Goal: Register for event/course

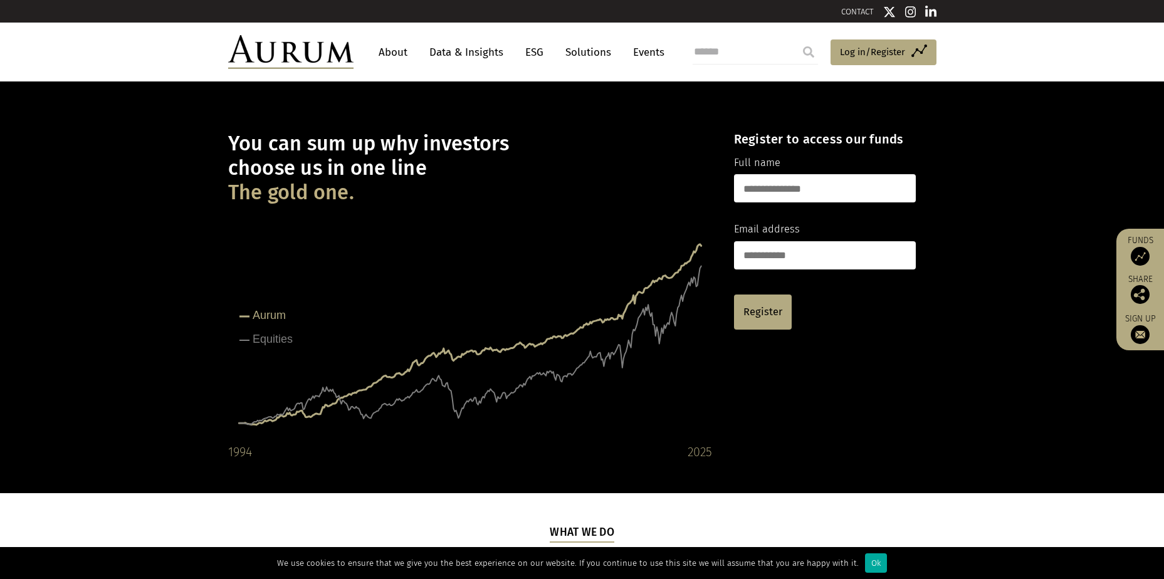
click at [836, 183] on input "text" at bounding box center [825, 188] width 182 height 28
type input "**********"
click at [765, 304] on link "Register" at bounding box center [763, 312] width 58 height 35
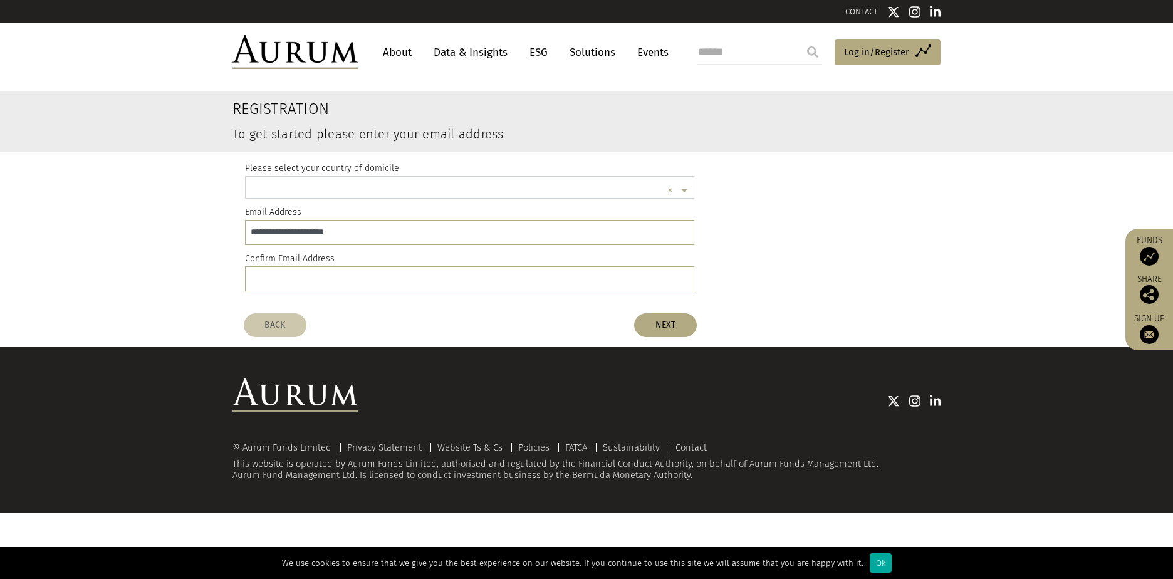
scroll to position [3, 0]
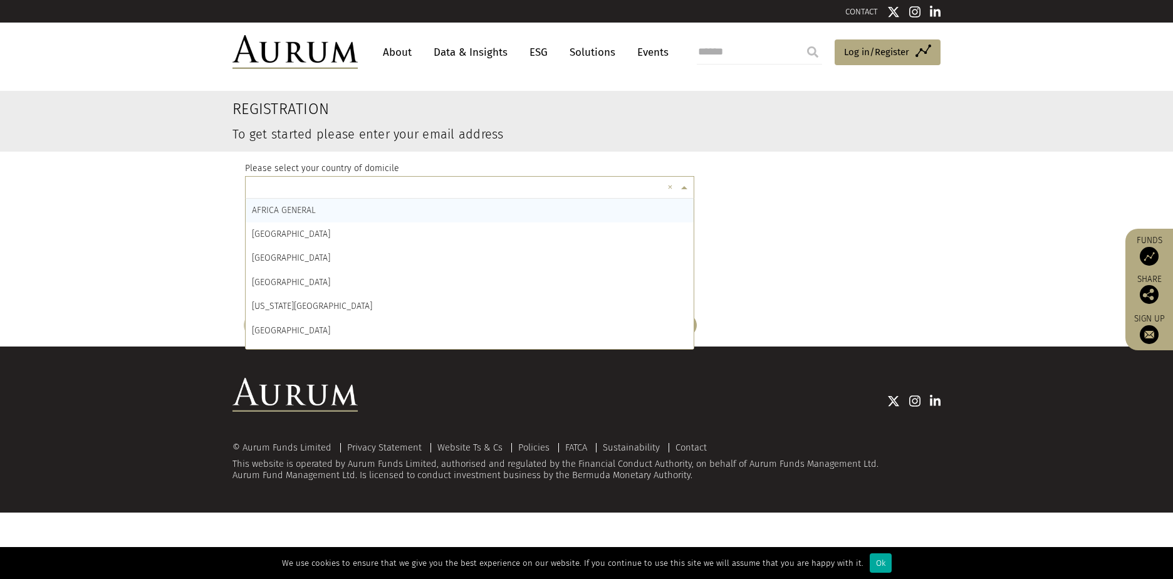
click at [418, 179] on input "text" at bounding box center [457, 189] width 411 height 25
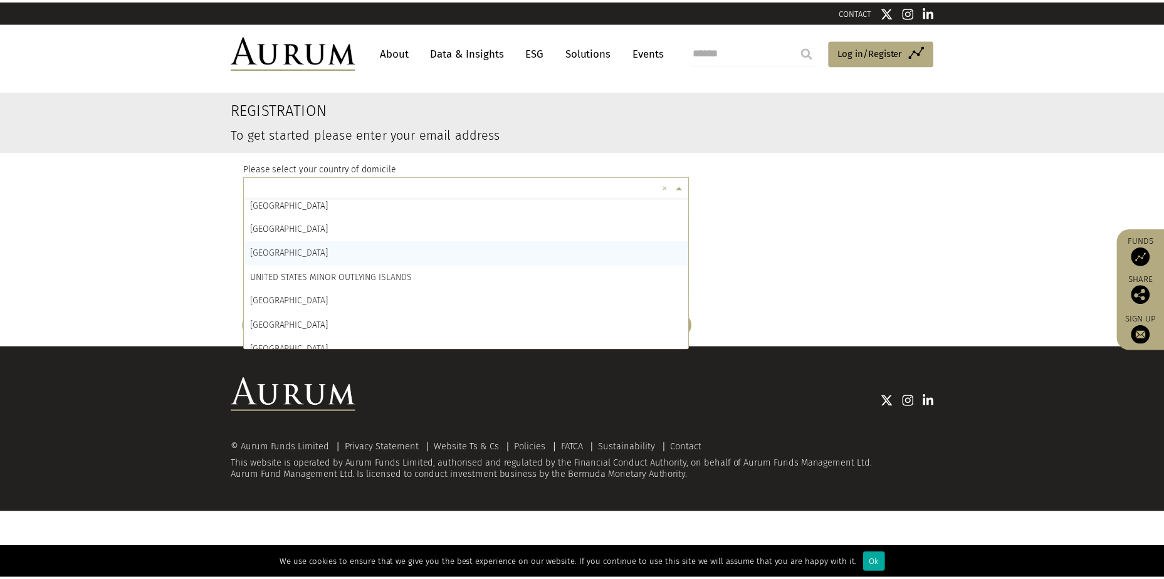
scroll to position [5711, 0]
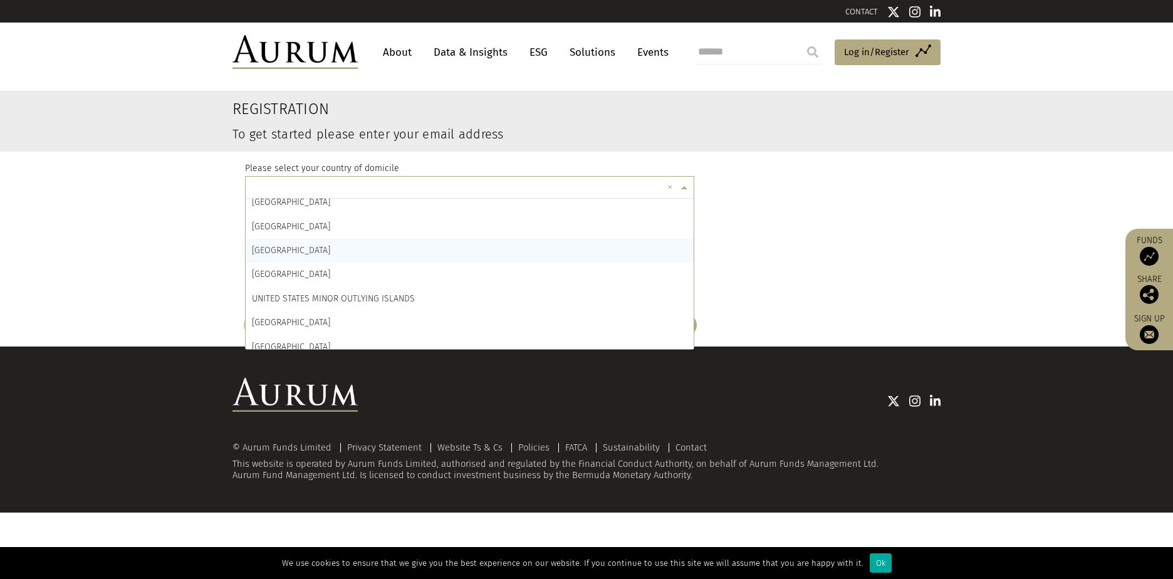
click at [330, 243] on div "[GEOGRAPHIC_DATA]" at bounding box center [470, 251] width 448 height 24
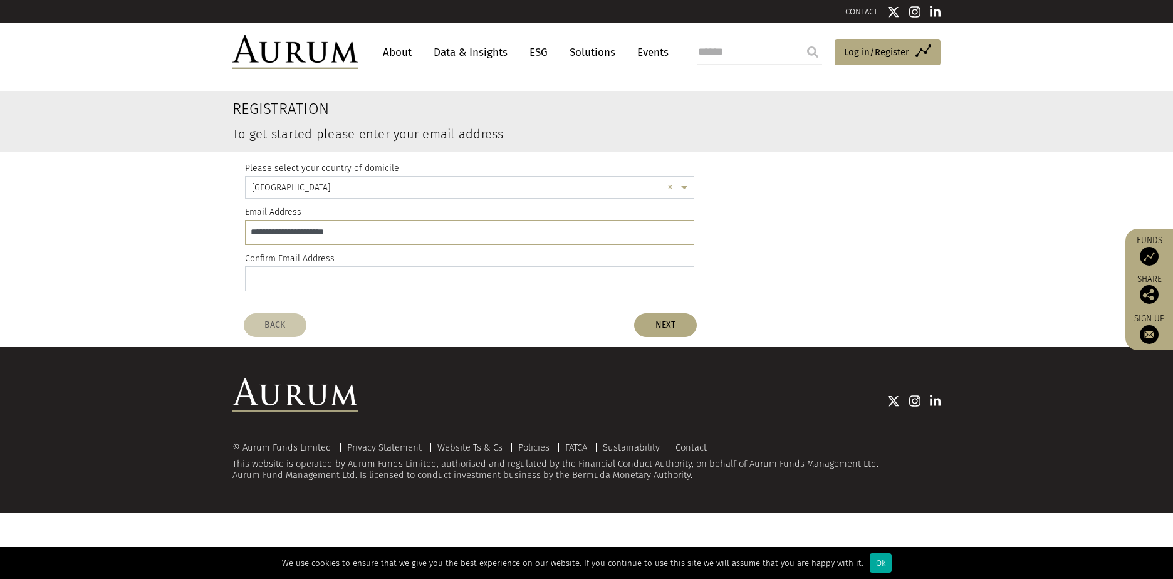
click at [349, 271] on input "email" at bounding box center [469, 278] width 449 height 25
type input "**********"
click at [680, 332] on button "NEXT" at bounding box center [665, 325] width 63 height 24
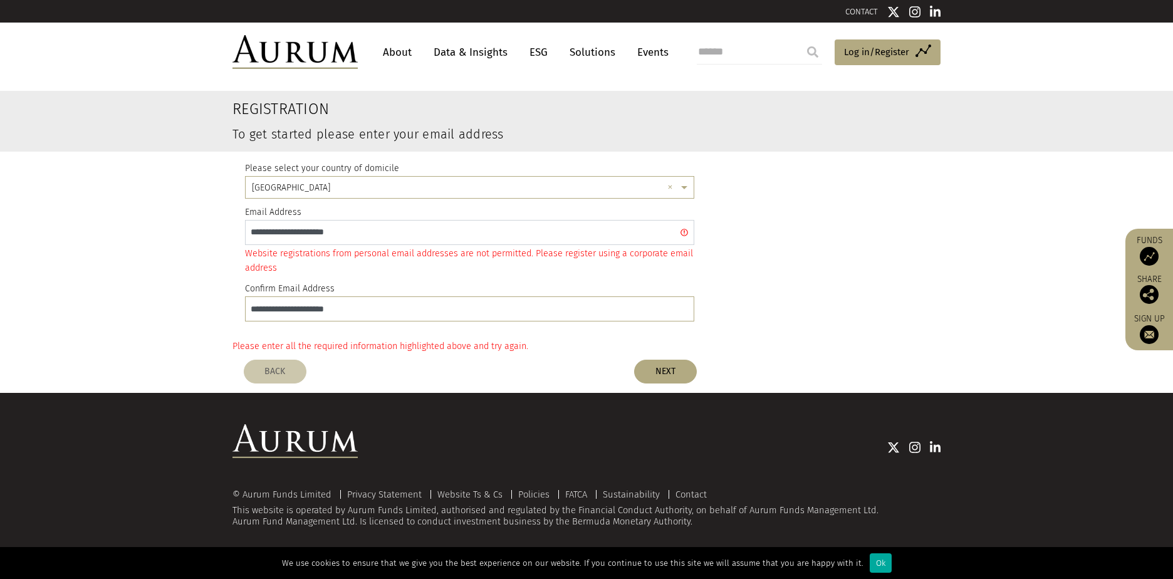
drag, startPoint x: 402, startPoint y: 230, endPoint x: 306, endPoint y: 239, distance: 96.9
click at [306, 239] on input "**********" at bounding box center [469, 232] width 449 height 25
type input "*"
type input "**********"
drag, startPoint x: 402, startPoint y: 310, endPoint x: -63, endPoint y: 315, distance: 464.5
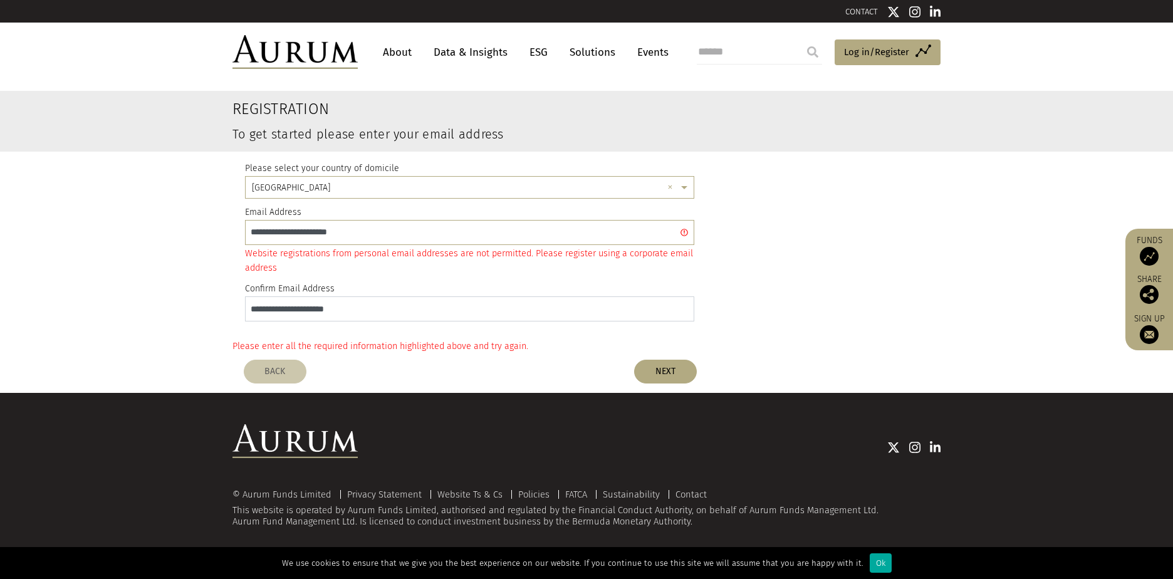
click at [0, 315] on html "CONTACT About Data & Insights ESG Solutions Events Access Funds Log in/Register…" at bounding box center [586, 279] width 1173 height 559
type input "**********"
click at [338, 339] on div "Please enter all the required information highlighted above and try again." at bounding box center [587, 346] width 708 height 14
click at [656, 372] on button "NEXT" at bounding box center [665, 372] width 63 height 24
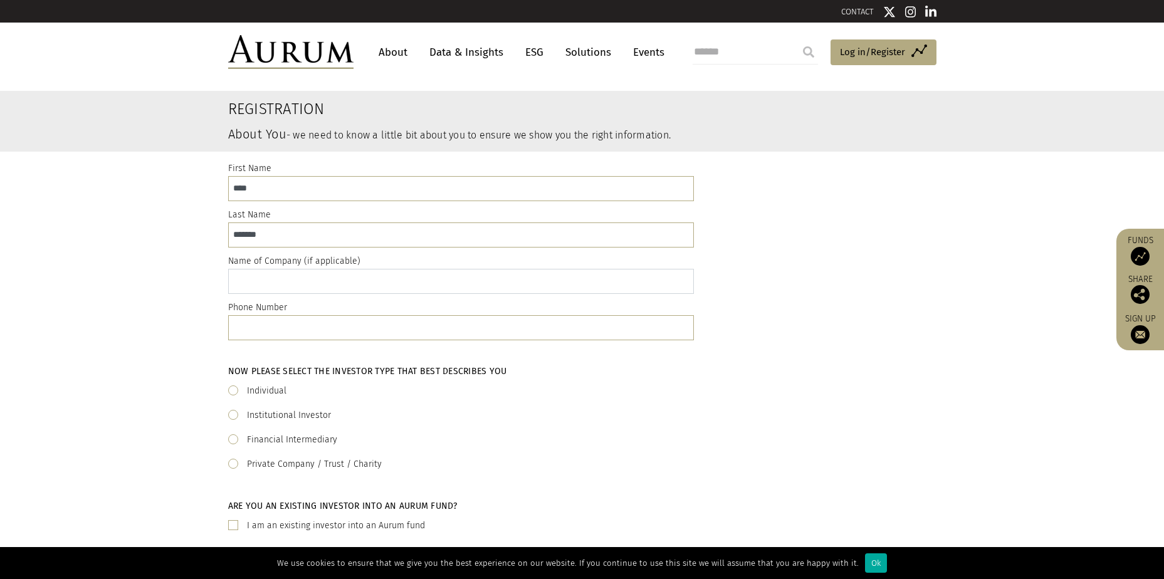
click at [346, 292] on input "text" at bounding box center [461, 281] width 466 height 25
type input "********"
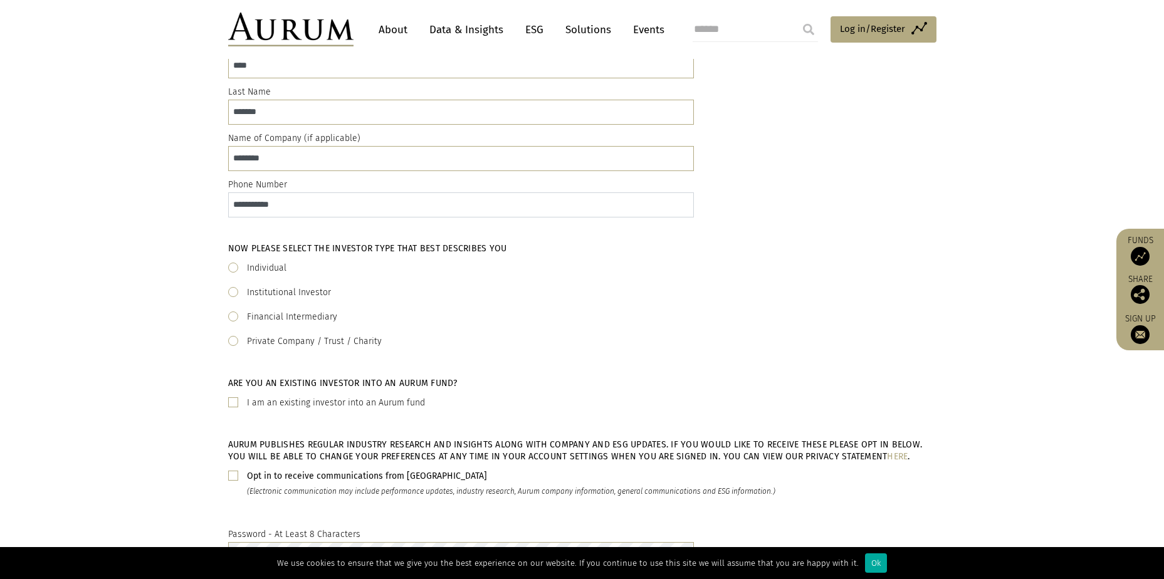
scroll to position [125, 0]
type input "**********"
click at [279, 312] on label "Financial Intermediary" at bounding box center [292, 314] width 90 height 15
click at [269, 338] on label "Private Company / Trust / Charity" at bounding box center [314, 339] width 135 height 15
click at [273, 310] on label "Financial Intermediary" at bounding box center [292, 314] width 90 height 15
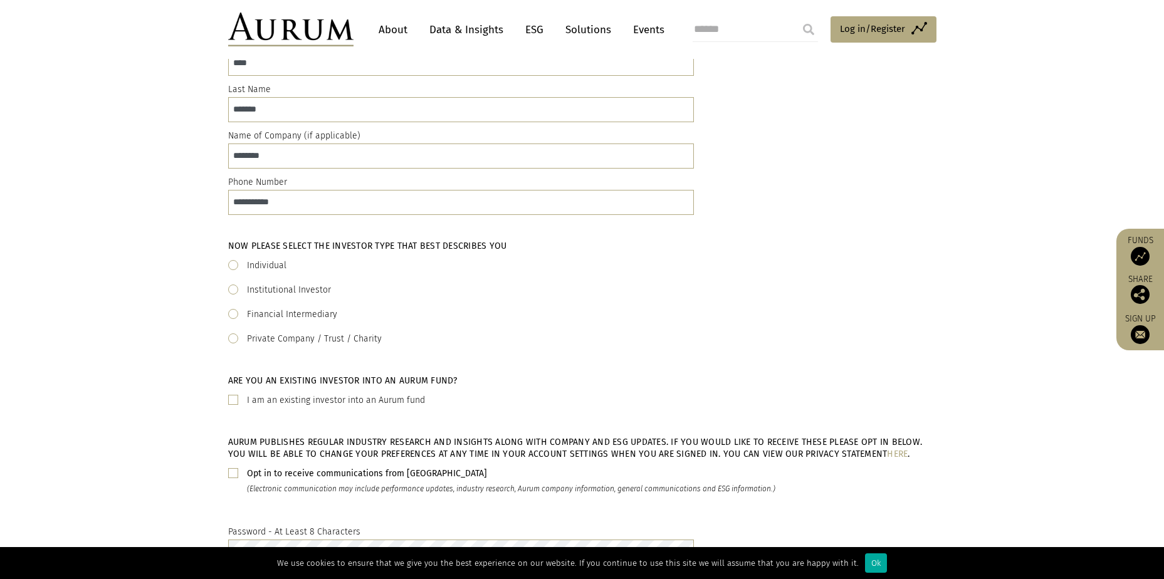
click at [275, 333] on label "Private Company / Trust / Charity" at bounding box center [314, 339] width 135 height 15
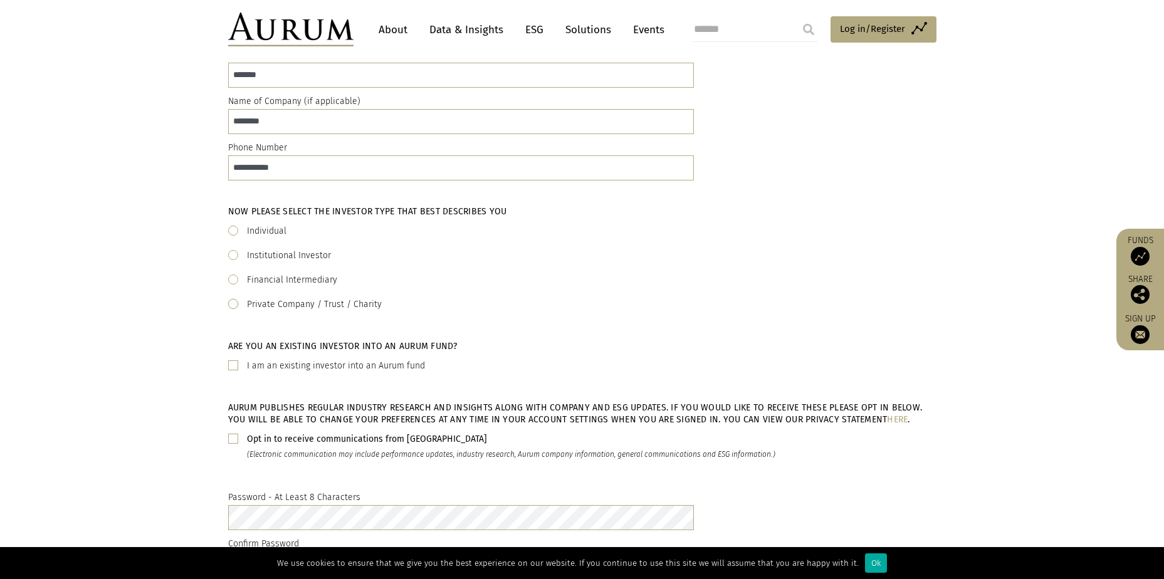
scroll to position [188, 0]
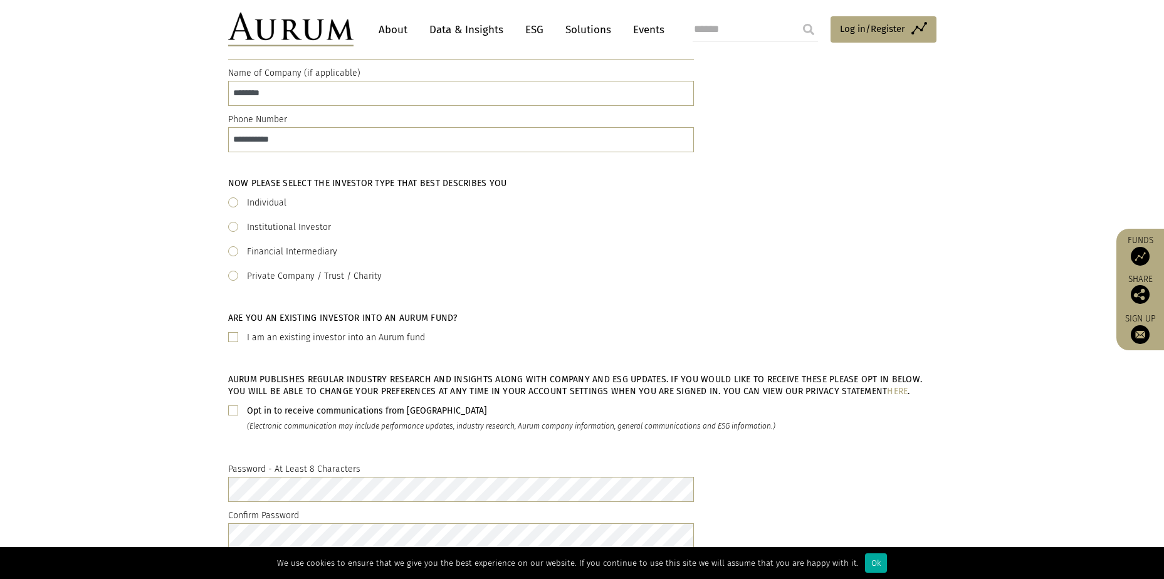
click at [293, 337] on label "I am an existing investor into an Aurum fund" at bounding box center [336, 337] width 178 height 15
drag, startPoint x: 293, startPoint y: 337, endPoint x: 265, endPoint y: 350, distance: 31.1
click at [265, 350] on div "Are you an existing investor into an Aurum fund? I am an existing investor into…" at bounding box center [582, 333] width 708 height 61
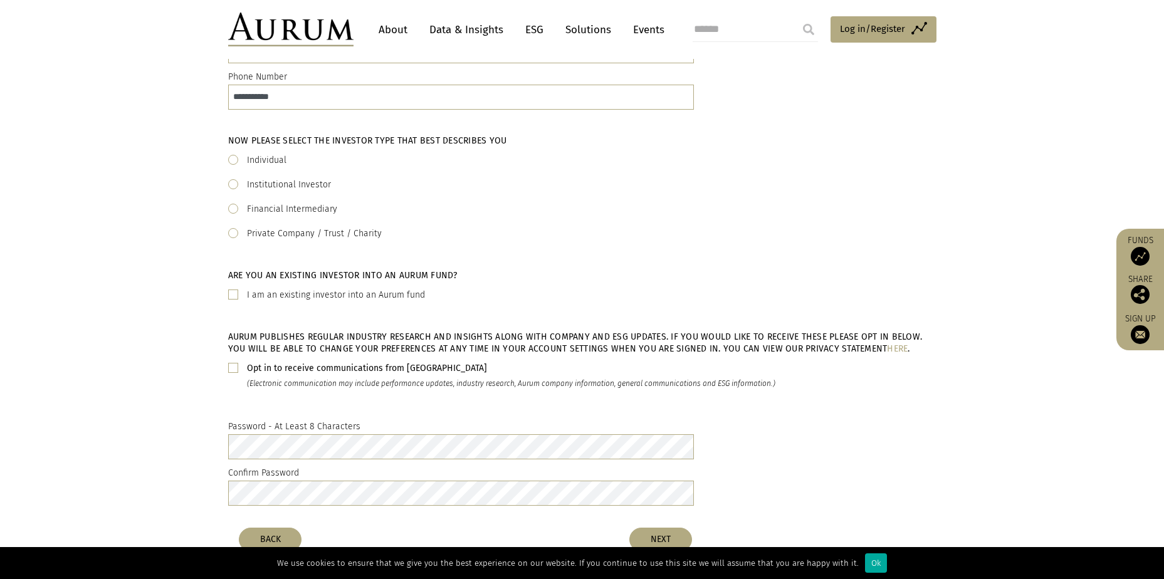
scroll to position [251, 0]
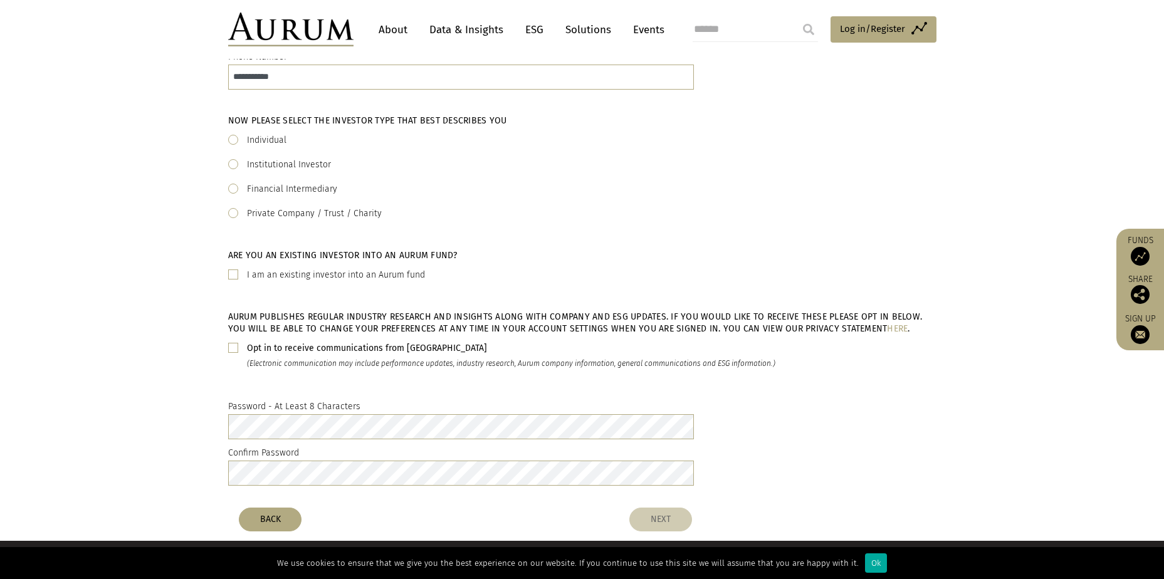
click at [681, 513] on button "NEXT" at bounding box center [660, 520] width 63 height 24
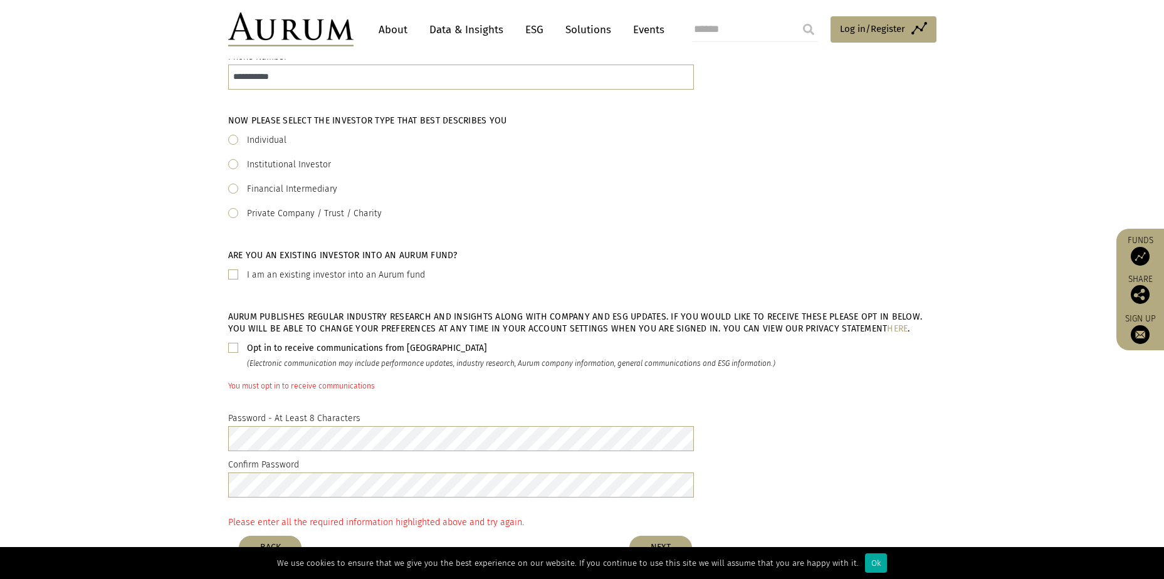
click at [231, 354] on div "Opt in to receive communications from Aurum (Electronic communication may inclu…" at bounding box center [582, 356] width 708 height 30
click at [230, 350] on span at bounding box center [233, 348] width 10 height 10
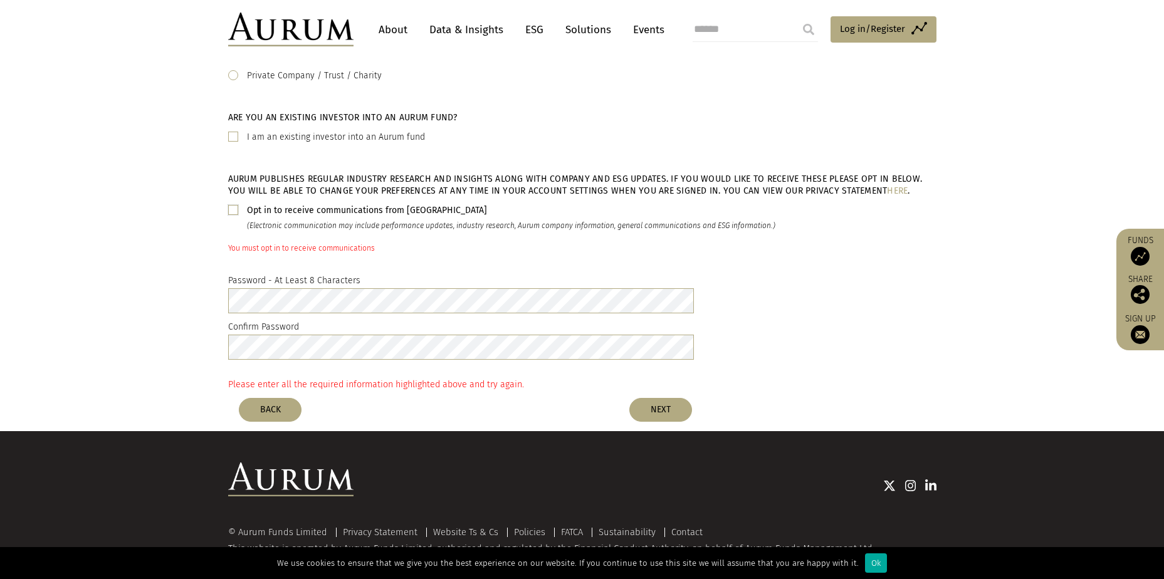
scroll to position [407, 0]
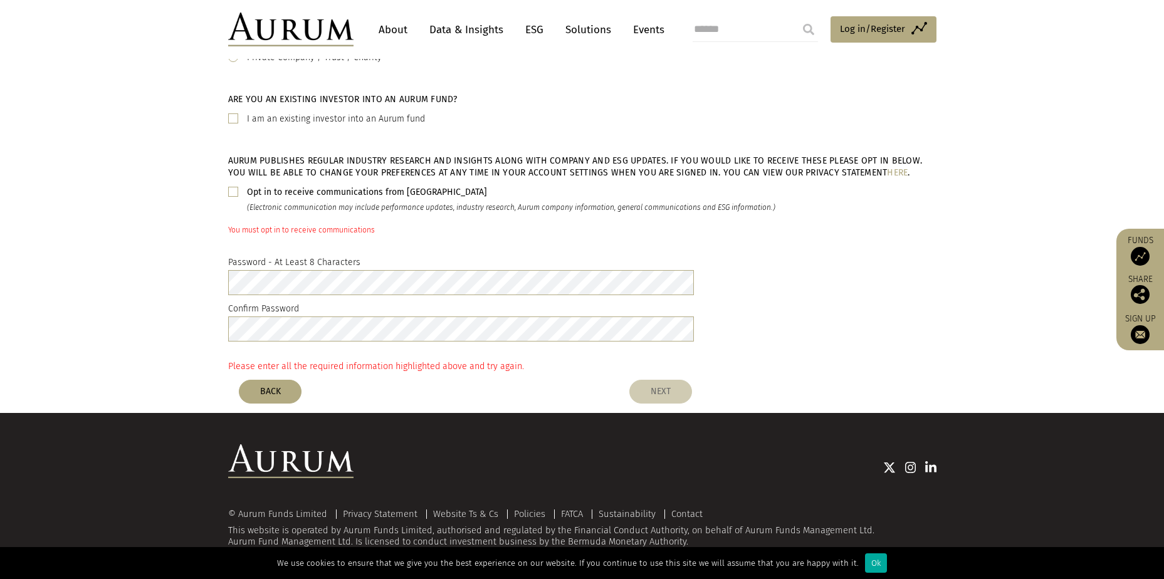
click at [656, 392] on button "NEXT" at bounding box center [660, 392] width 63 height 24
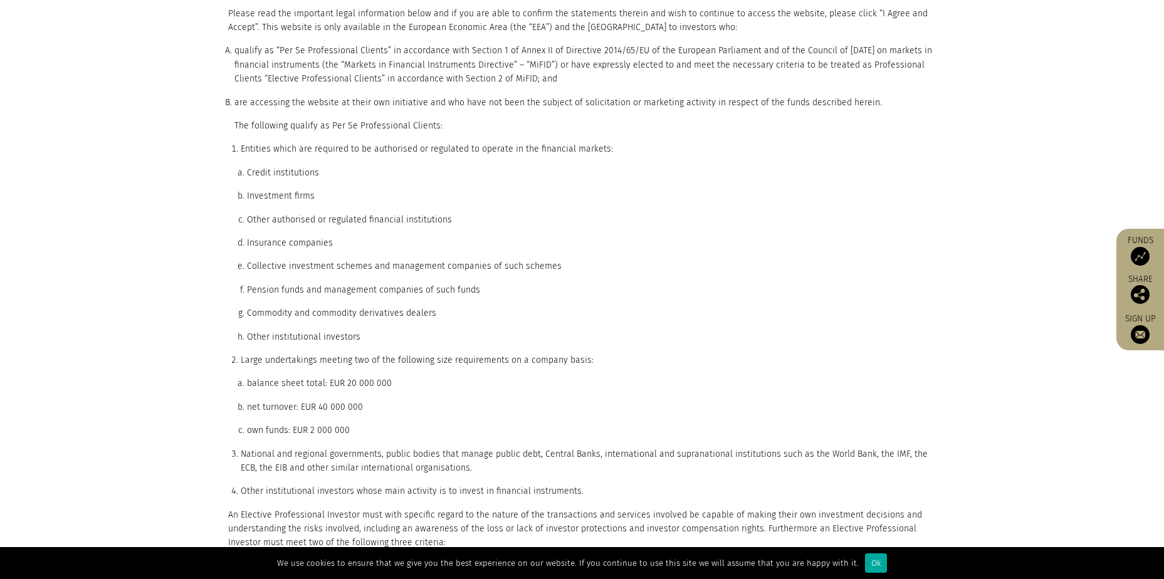
drag, startPoint x: 515, startPoint y: 251, endPoint x: 489, endPoint y: 337, distance: 89.2
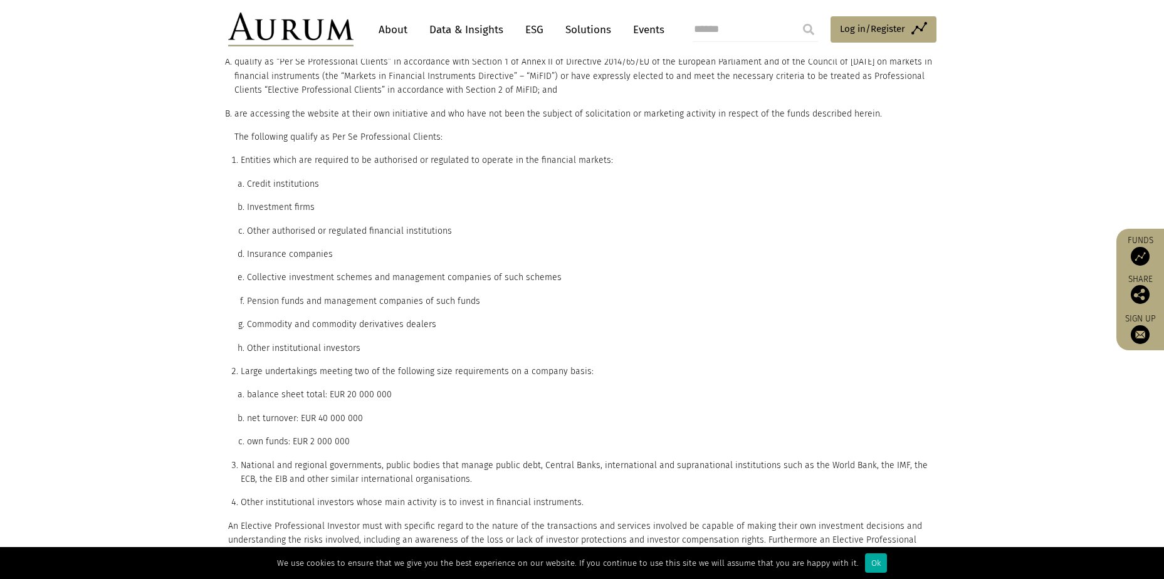
scroll to position [154, 0]
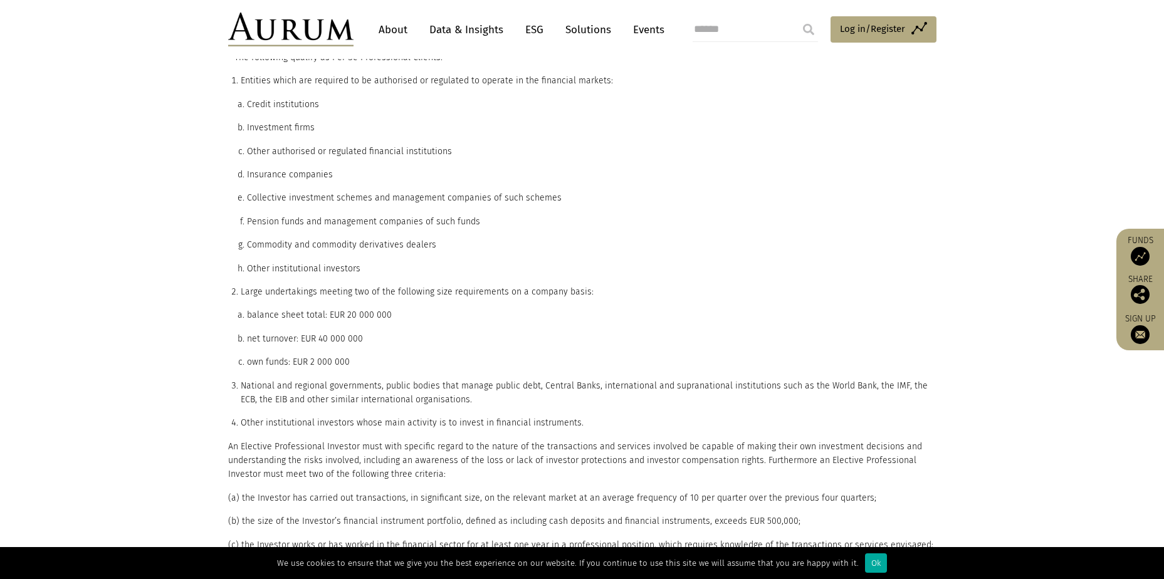
drag, startPoint x: 538, startPoint y: 345, endPoint x: 540, endPoint y: 357, distance: 11.6
drag, startPoint x: 433, startPoint y: 363, endPoint x: 417, endPoint y: 352, distance: 19.3
click at [417, 352] on ol "balance sheet total: EUR 20 000 000 net turnover: EUR 40 000 000 own funds: EUR…" at bounding box center [589, 338] width 696 height 61
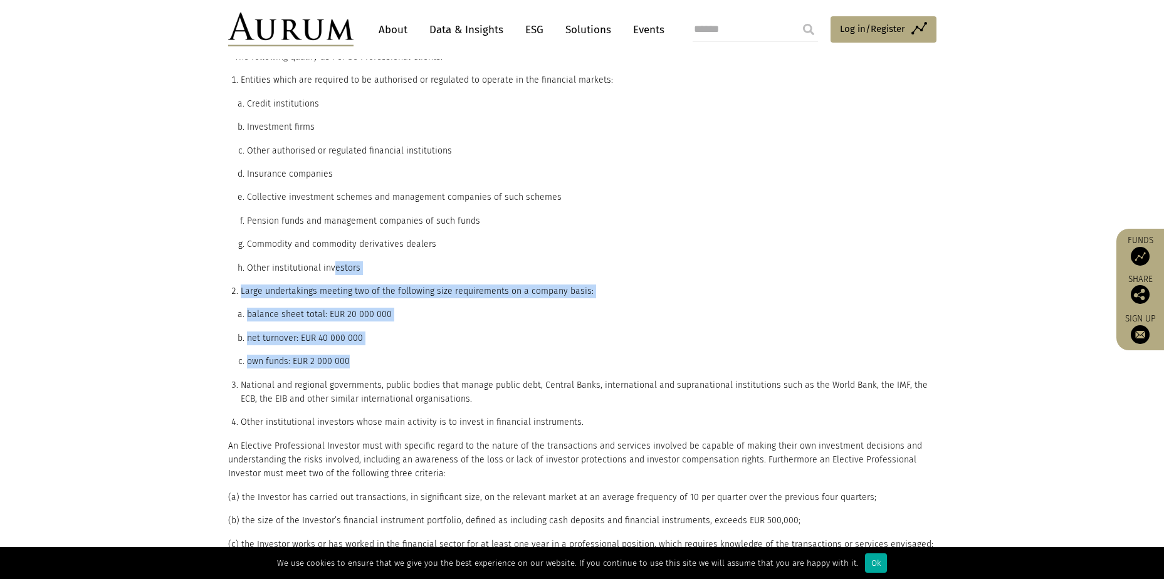
drag, startPoint x: 356, startPoint y: 303, endPoint x: 335, endPoint y: 261, distance: 47.7
click at [335, 261] on ol "Entities which are required to be authorised or regulated to operate in the fin…" at bounding box center [585, 251] width 702 height 356
click at [335, 261] on li "Other institutional investors" at bounding box center [591, 268] width 689 height 14
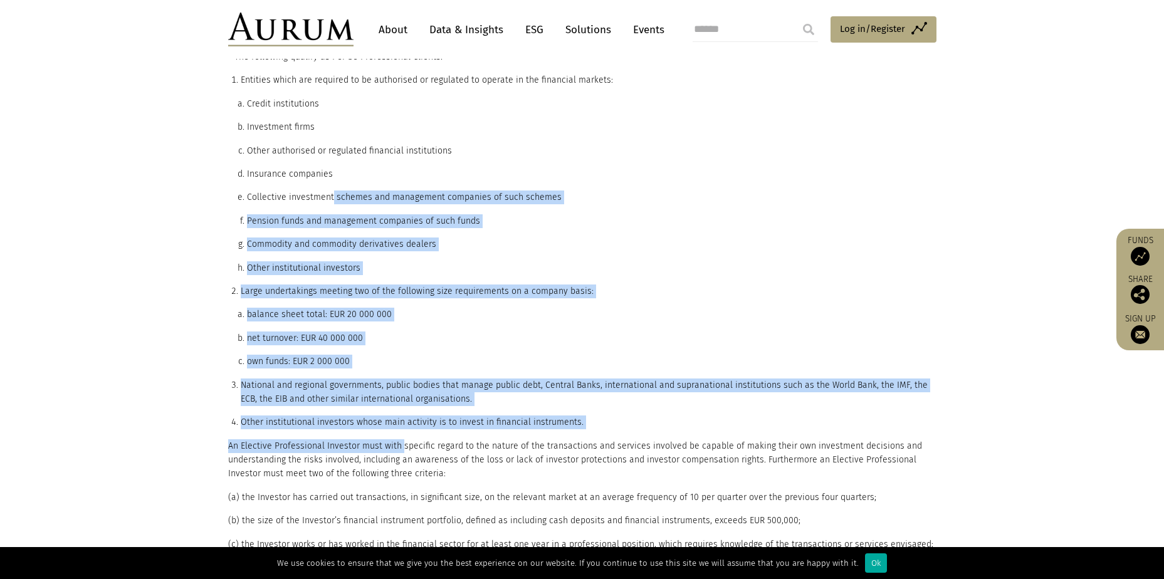
drag, startPoint x: 330, startPoint y: 193, endPoint x: 398, endPoint y: 433, distance: 249.6
click at [398, 433] on p "Please read the important legal information below and if you are able to confir…" at bounding box center [582, 315] width 708 height 754
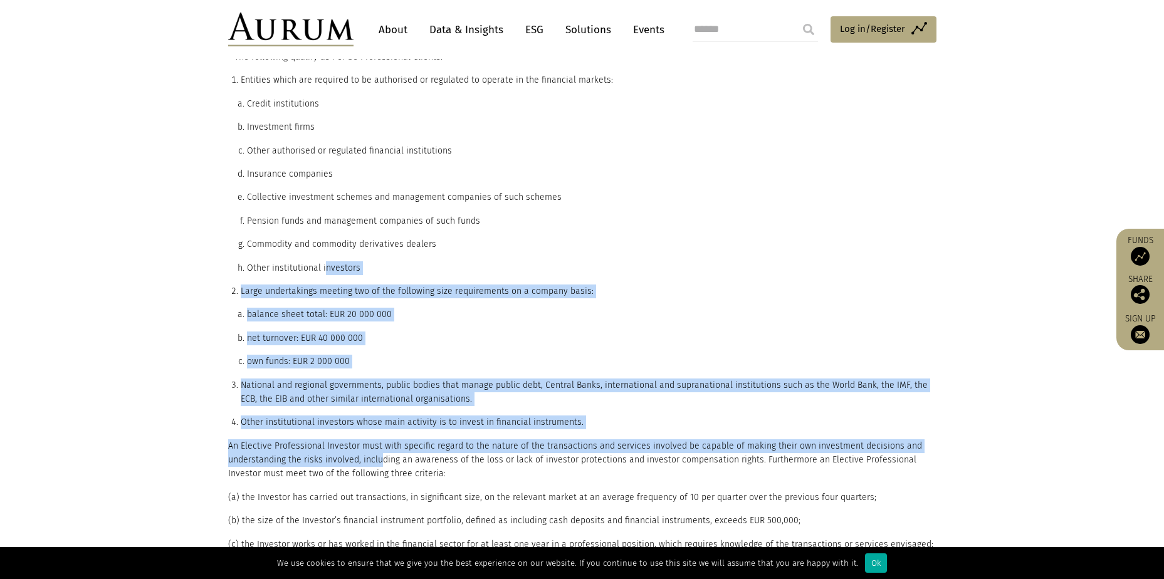
drag, startPoint x: 382, startPoint y: 467, endPoint x: 325, endPoint y: 254, distance: 220.6
click at [325, 254] on p "Please read the important legal information below and if you are able to confir…" at bounding box center [582, 315] width 708 height 754
click at [325, 254] on ol "Credit institutions Investment firms Other authorised or regulated financial in…" at bounding box center [589, 186] width 696 height 178
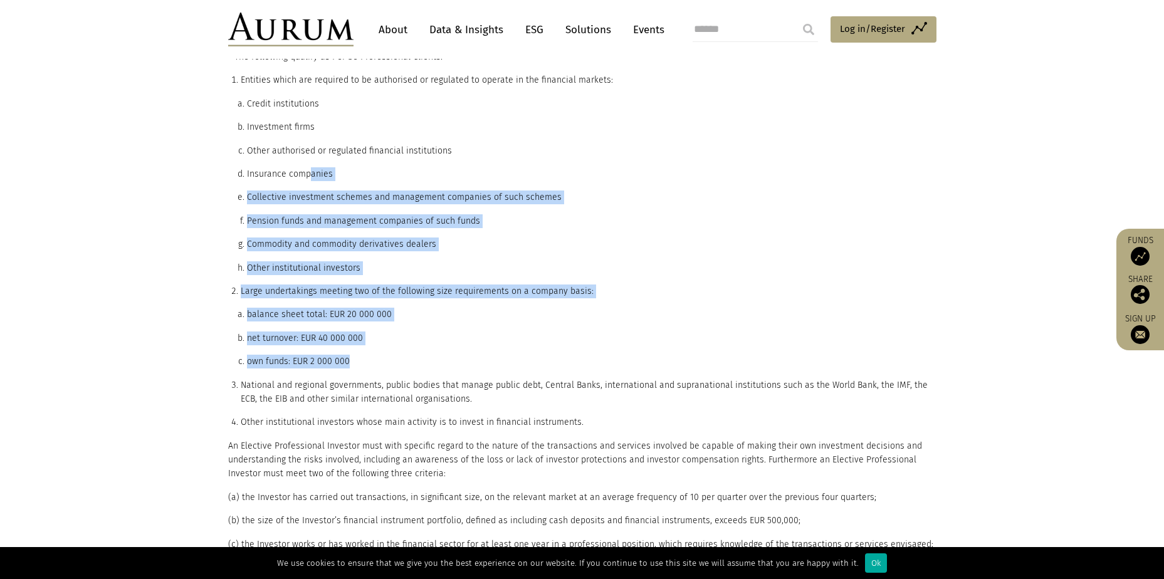
drag, startPoint x: 308, startPoint y: 180, endPoint x: 379, endPoint y: 360, distance: 193.6
click at [379, 360] on ol "Entities which are required to be authorised or regulated to operate in the fin…" at bounding box center [585, 251] width 702 height 356
click at [379, 360] on li "own funds: EUR 2 000 000" at bounding box center [591, 362] width 689 height 14
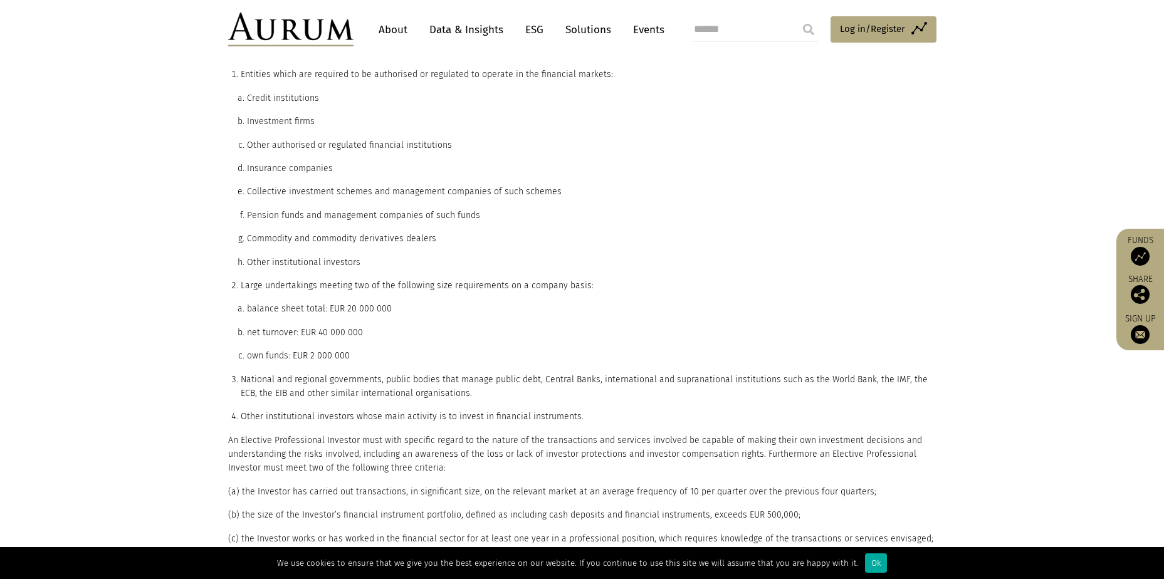
drag, startPoint x: 435, startPoint y: 363, endPoint x: 448, endPoint y: 377, distance: 19.1
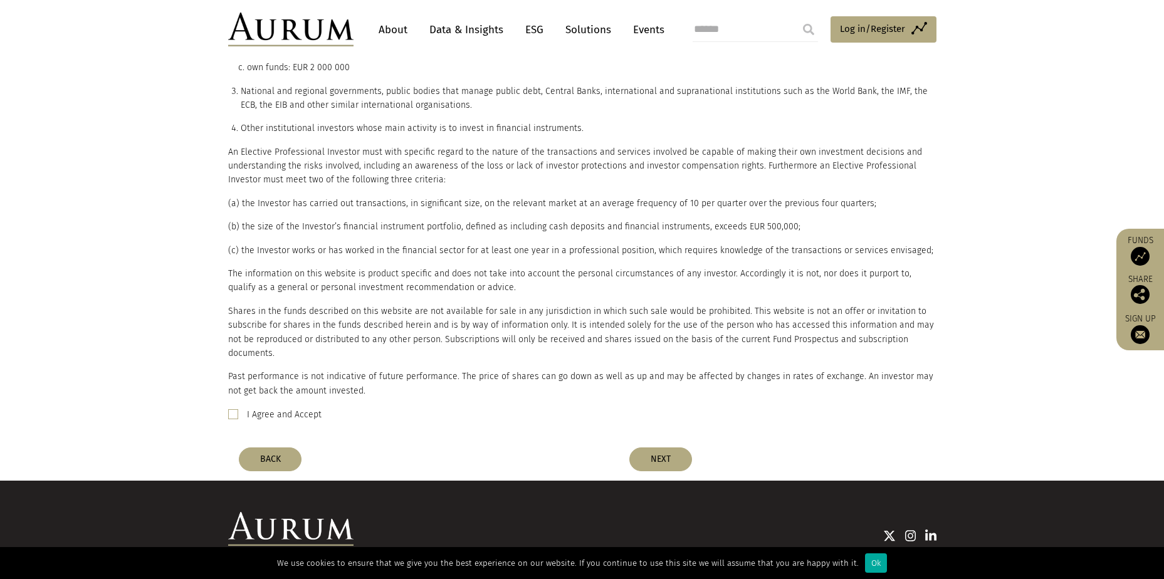
scroll to position [540, 0]
